Goal: Information Seeking & Learning: Learn about a topic

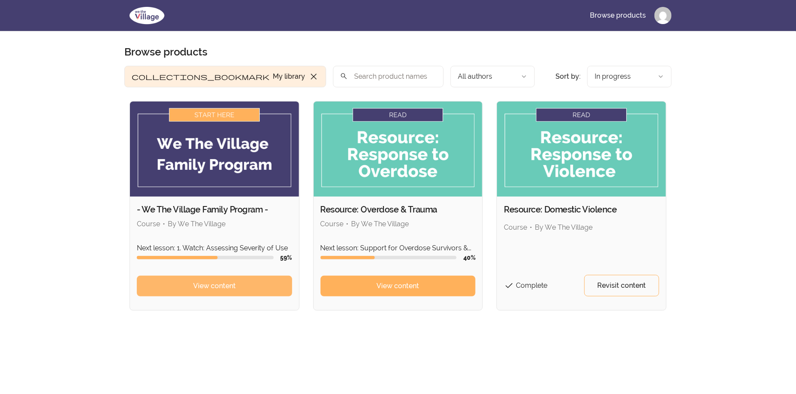
click at [231, 288] on span "View content" at bounding box center [214, 286] width 43 height 10
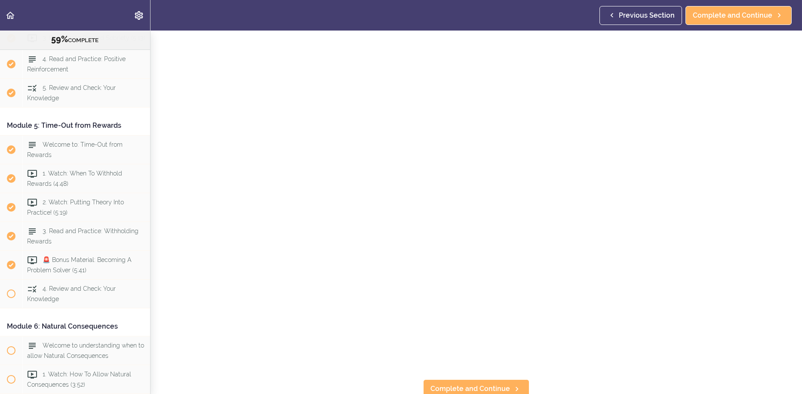
scroll to position [949, 0]
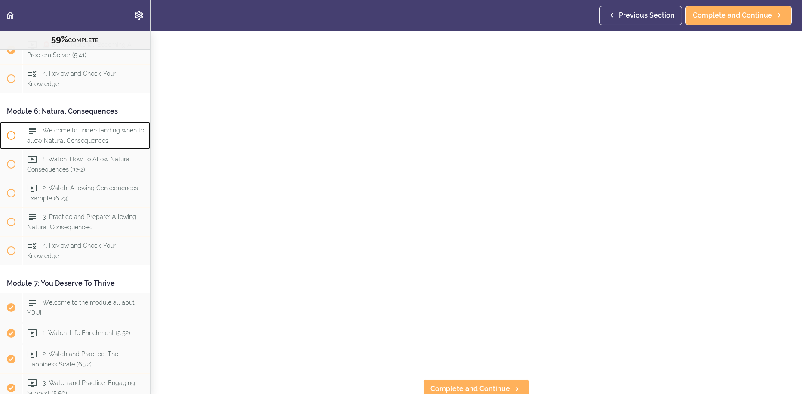
click at [73, 150] on div "Welcome to understanding when to allow Natural Consequences" at bounding box center [86, 135] width 128 height 28
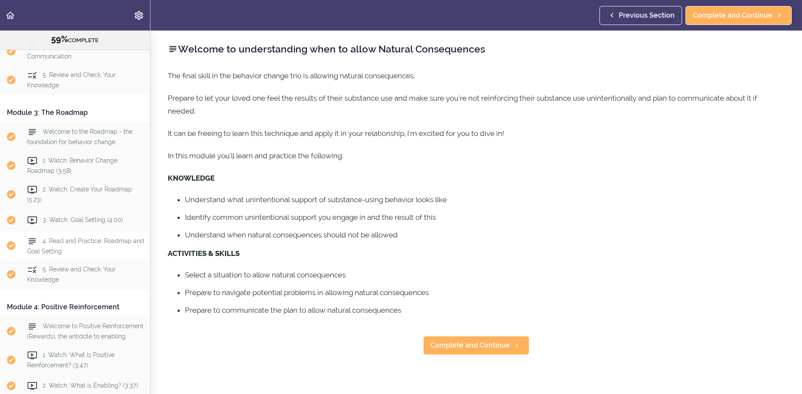
scroll to position [536, 0]
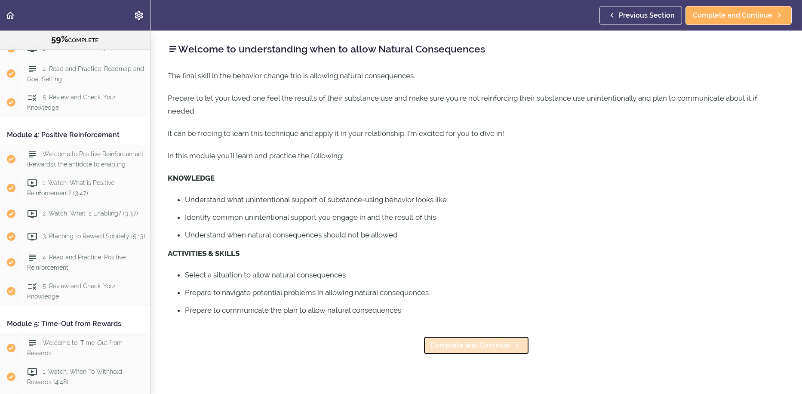
click at [491, 346] on span "Complete and Continue" at bounding box center [471, 345] width 80 height 10
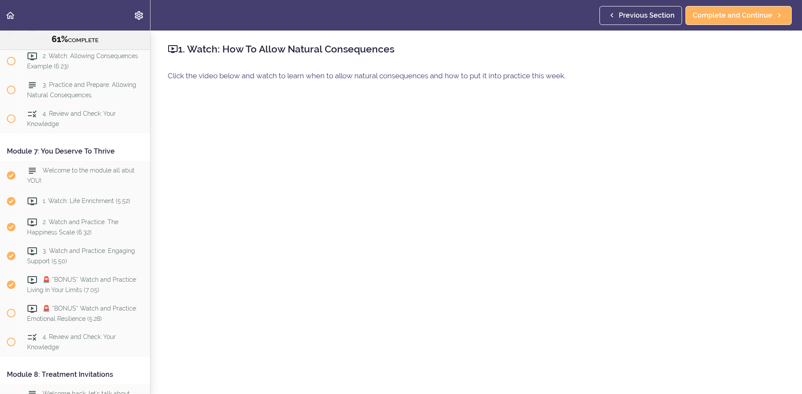
click at [757, 78] on p "Click the video below and watch to learn when to allow natural consequences and…" at bounding box center [476, 75] width 617 height 13
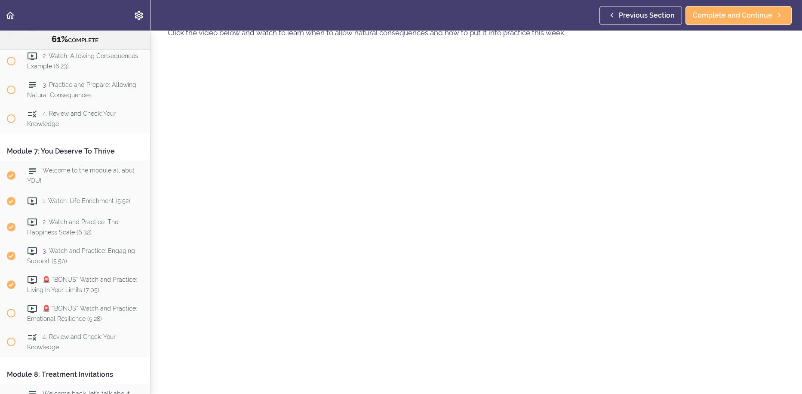
scroll to position [86, 0]
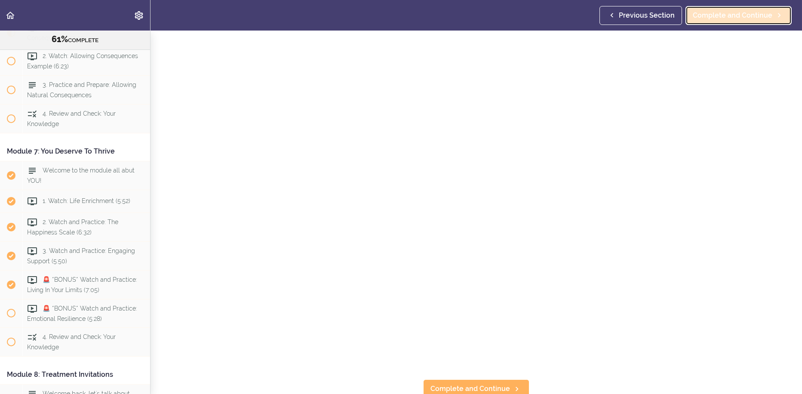
click at [717, 14] on span "Complete and Continue" at bounding box center [733, 15] width 80 height 10
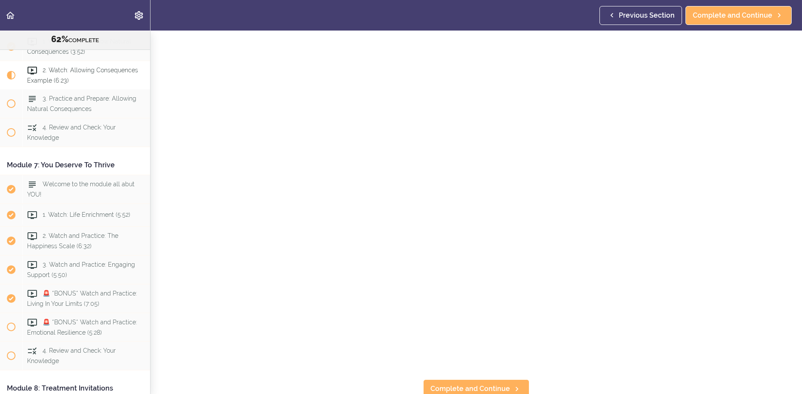
scroll to position [93, 0]
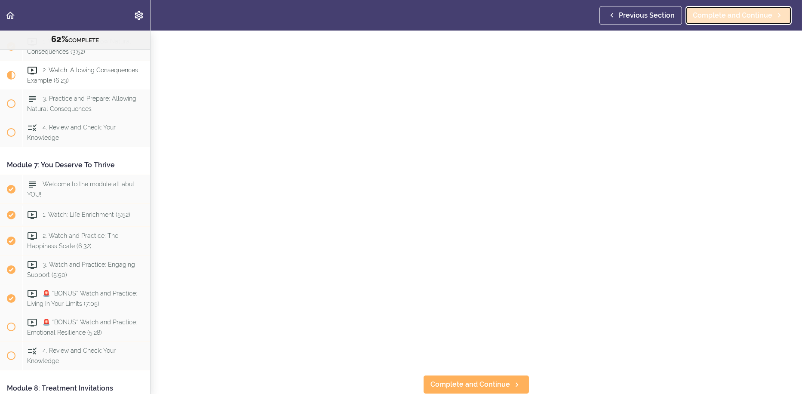
click at [717, 16] on span "Complete and Continue" at bounding box center [733, 15] width 80 height 10
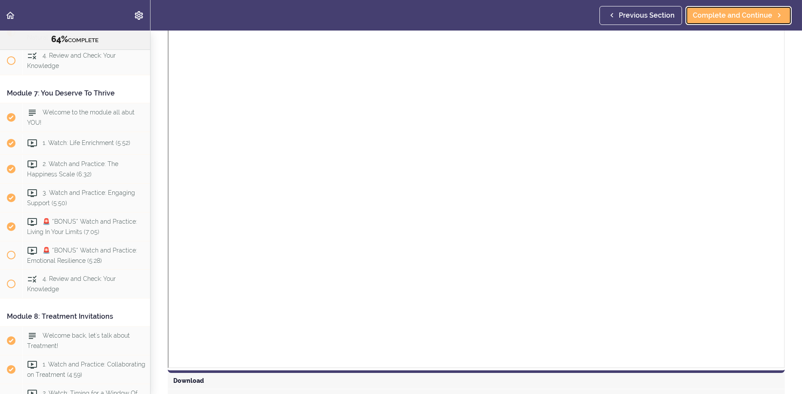
scroll to position [567, 0]
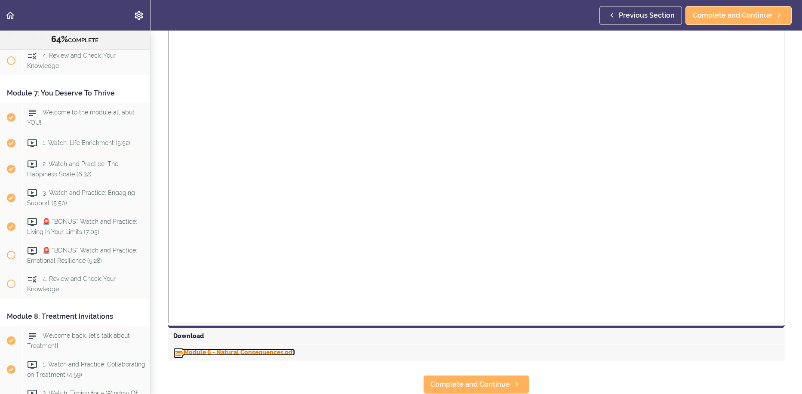
click at [250, 349] on link "Module 6 - Natural Consequences.pdf" at bounding box center [234, 352] width 122 height 7
